Goal: Task Accomplishment & Management: Use online tool/utility

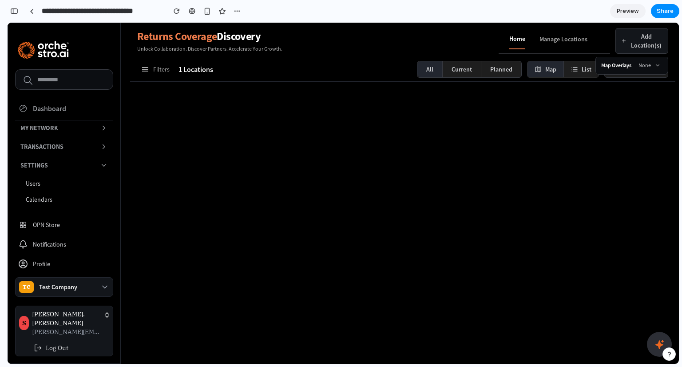
scroll to position [147, 0]
click at [148, 66] on icon at bounding box center [145, 69] width 9 height 9
click at [173, 70] on h2 "Coverage Filters" at bounding box center [163, 70] width 56 height 12
click at [263, 72] on icon at bounding box center [262, 70] width 4 height 4
